Goal: Information Seeking & Learning: Learn about a topic

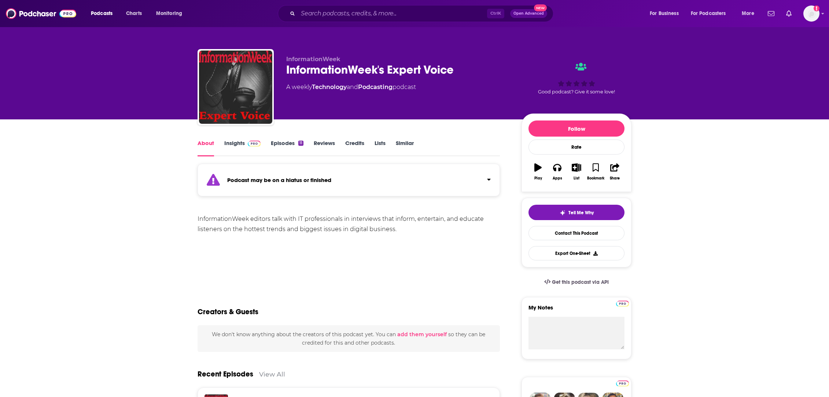
click at [235, 145] on link "Insights" at bounding box center [242, 148] width 36 height 17
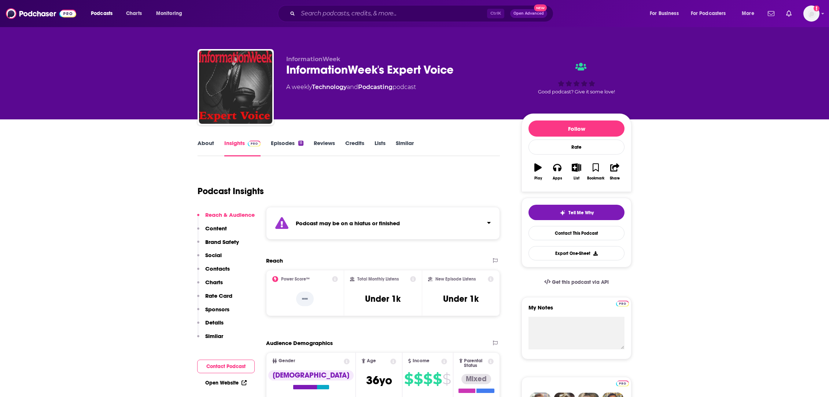
click at [201, 147] on link "About" at bounding box center [206, 148] width 16 height 17
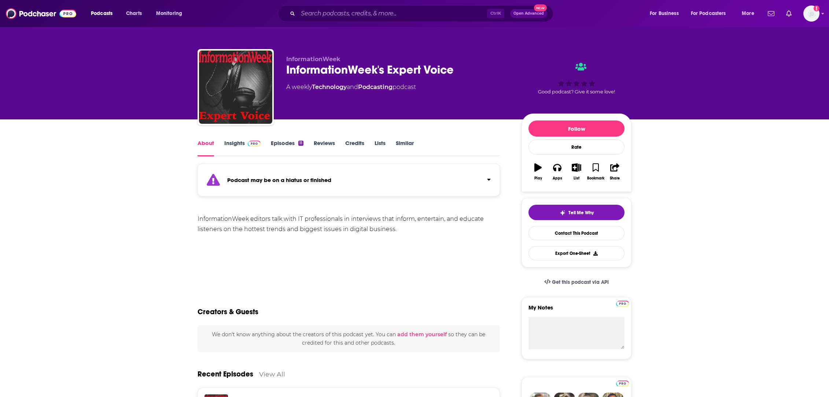
click at [230, 144] on link "Insights" at bounding box center [242, 148] width 36 height 17
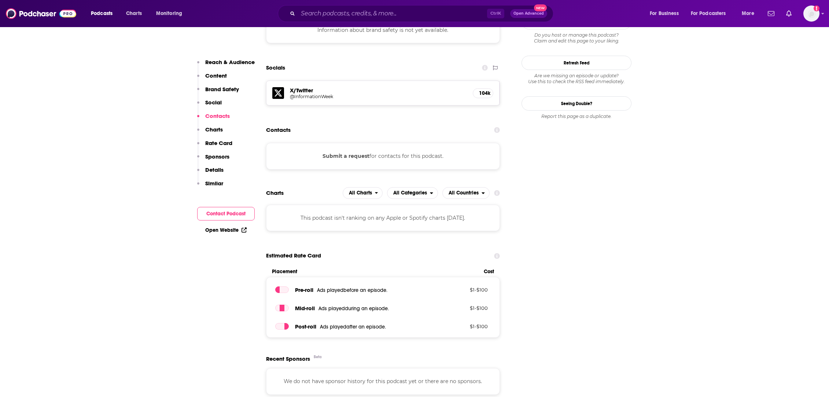
scroll to position [594, 0]
